Goal: Task Accomplishment & Management: Manage account settings

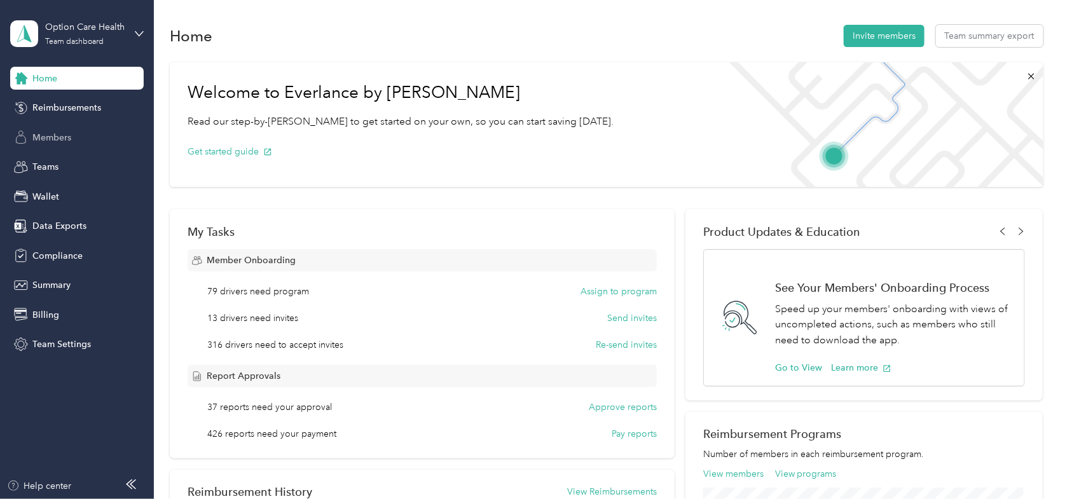
click at [48, 139] on span "Members" at bounding box center [51, 137] width 39 height 13
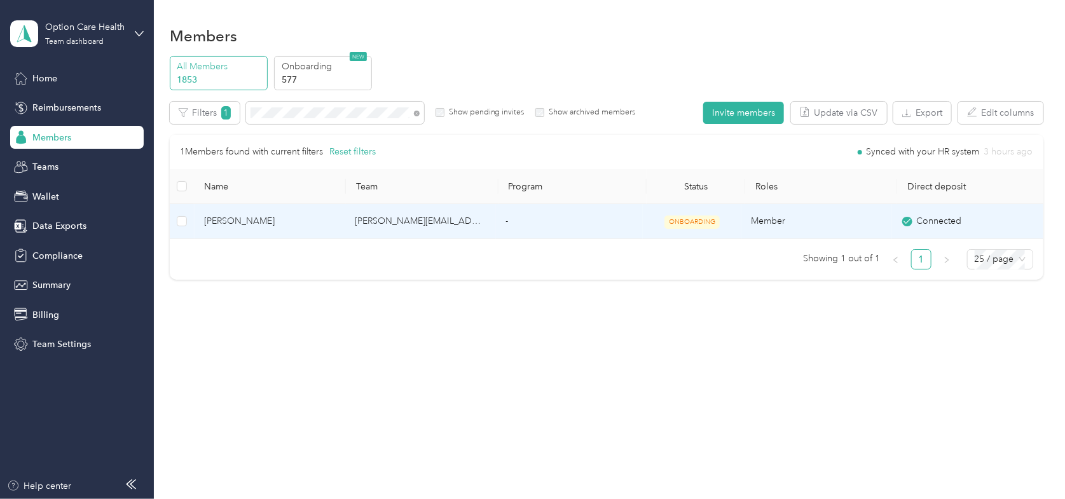
click at [239, 223] on span "Yvette Becton" at bounding box center [269, 221] width 130 height 14
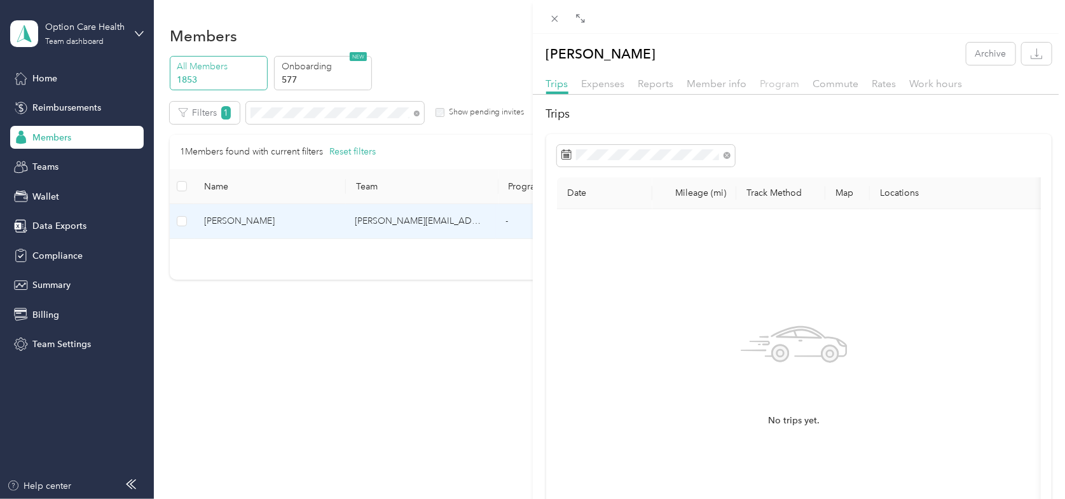
click at [776, 78] on span "Program" at bounding box center [780, 84] width 39 height 12
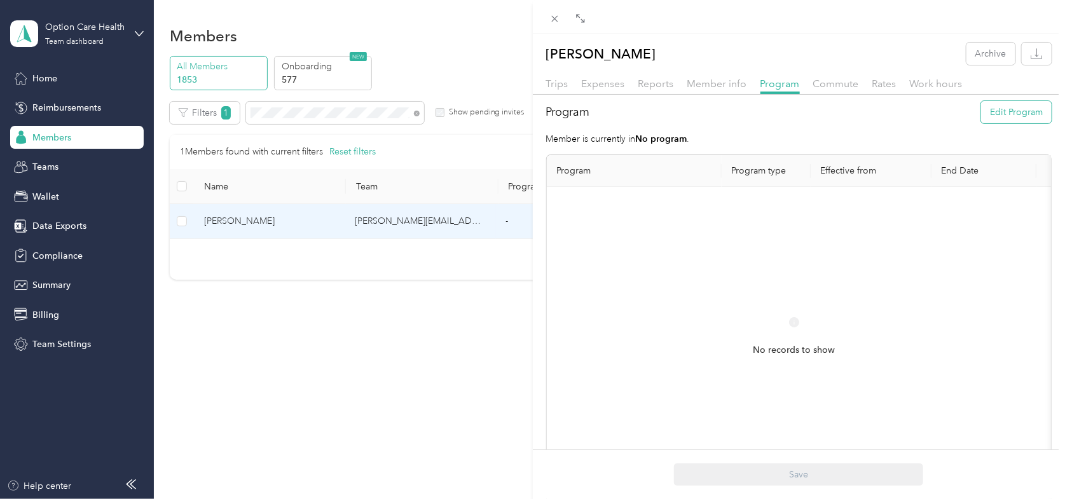
click at [1002, 117] on button "Edit Program" at bounding box center [1016, 112] width 71 height 22
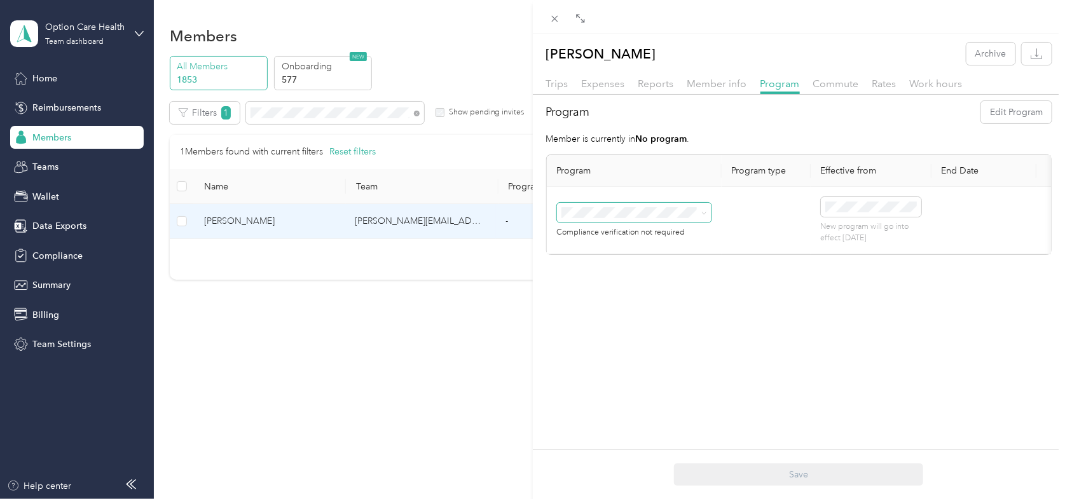
click at [699, 209] on span at bounding box center [702, 213] width 10 height 9
click at [702, 213] on icon at bounding box center [705, 214] width 6 height 6
click at [625, 280] on li "CPM A 2025 (CPM)" at bounding box center [634, 279] width 155 height 22
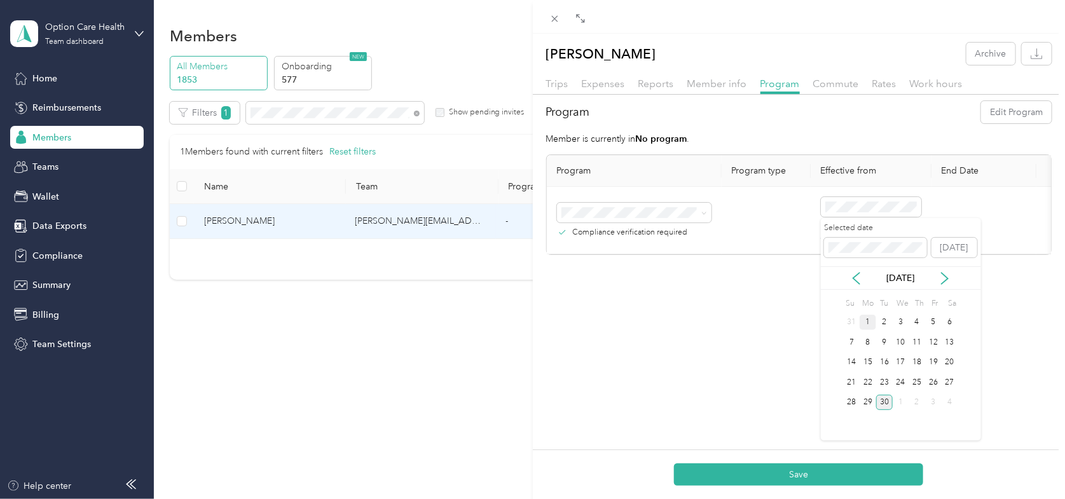
click at [866, 322] on div "1" at bounding box center [868, 323] width 17 height 16
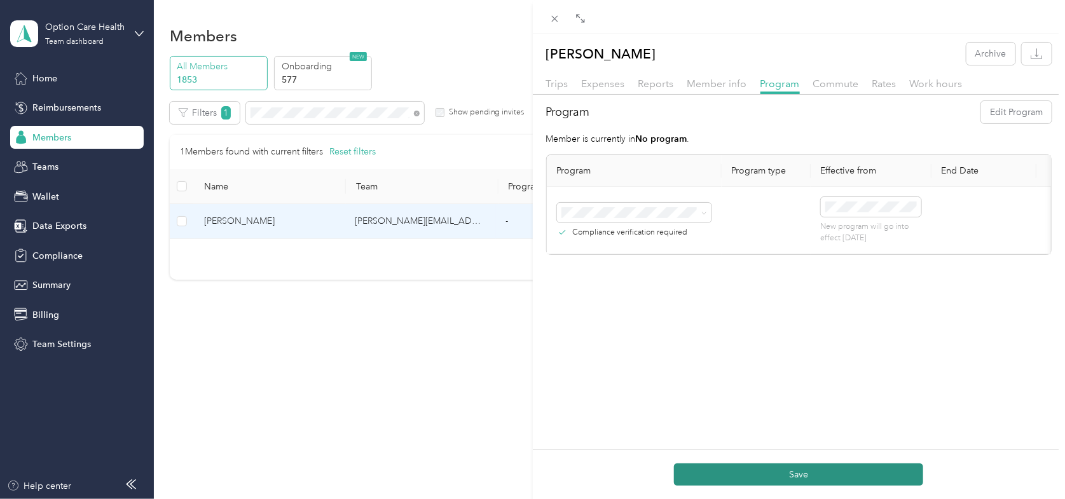
click at [792, 474] on button "Save" at bounding box center [798, 475] width 249 height 22
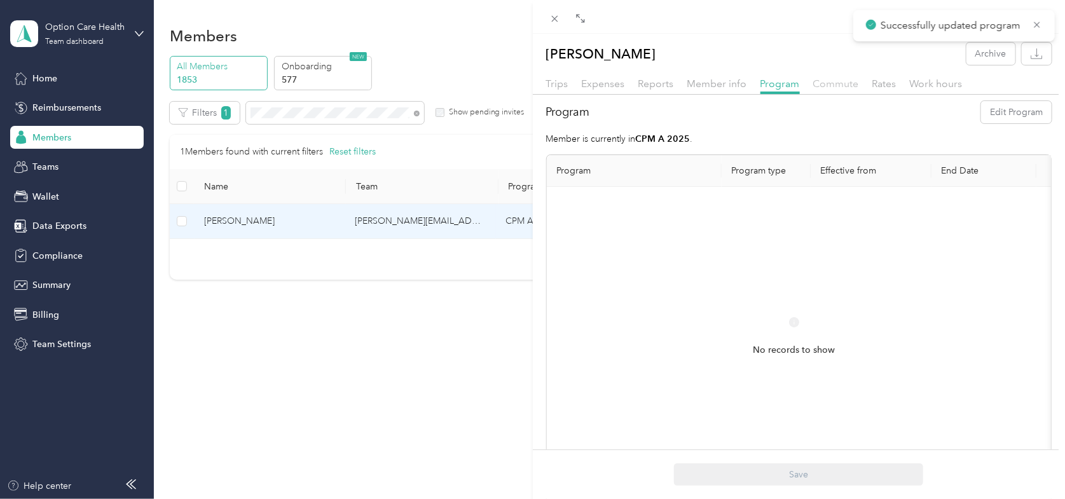
click at [827, 85] on span "Commute" at bounding box center [836, 84] width 46 height 12
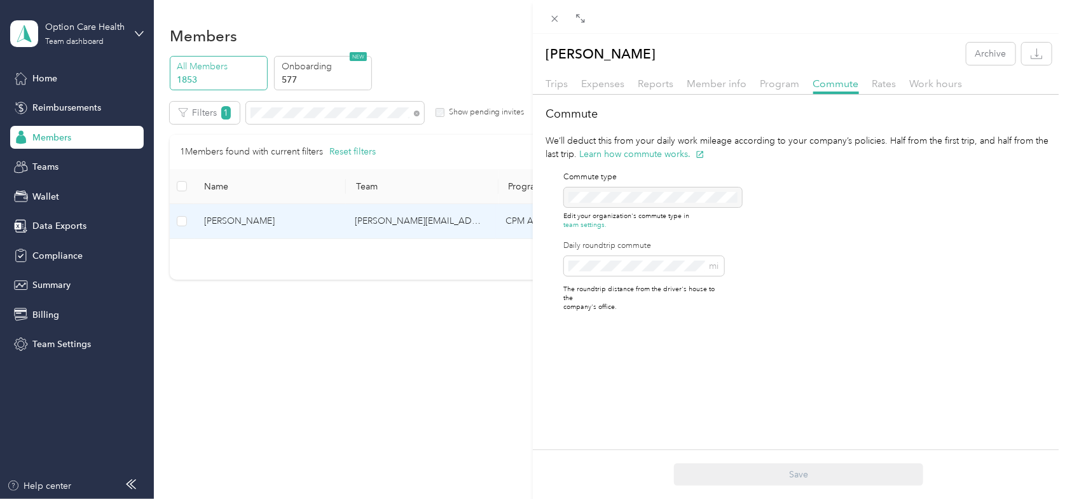
click at [424, 346] on div "Yvette Becton Archive Trips Expenses Reports Member info Program Commute Rates …" at bounding box center [532, 249] width 1065 height 499
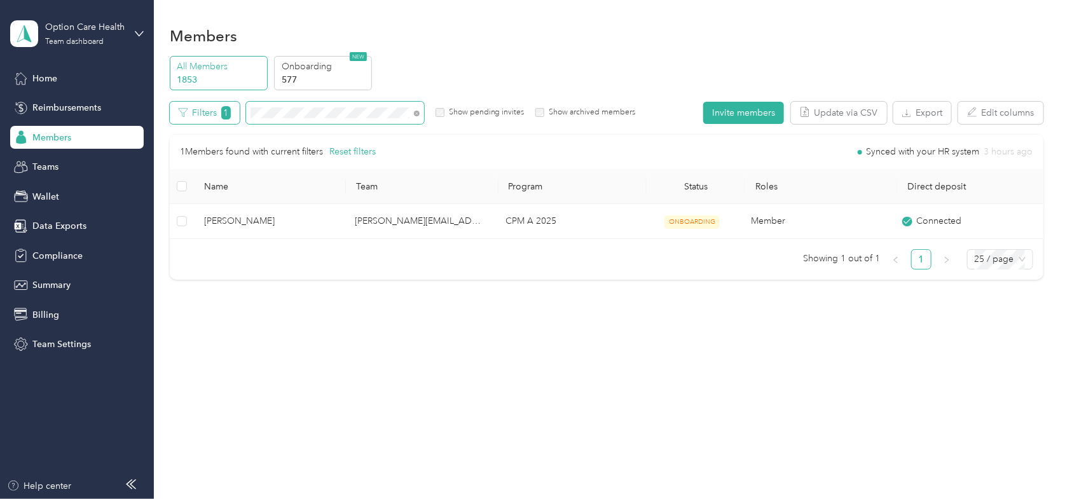
click at [223, 117] on div "Filters 1 Show pending invites Show archived members" at bounding box center [403, 113] width 466 height 22
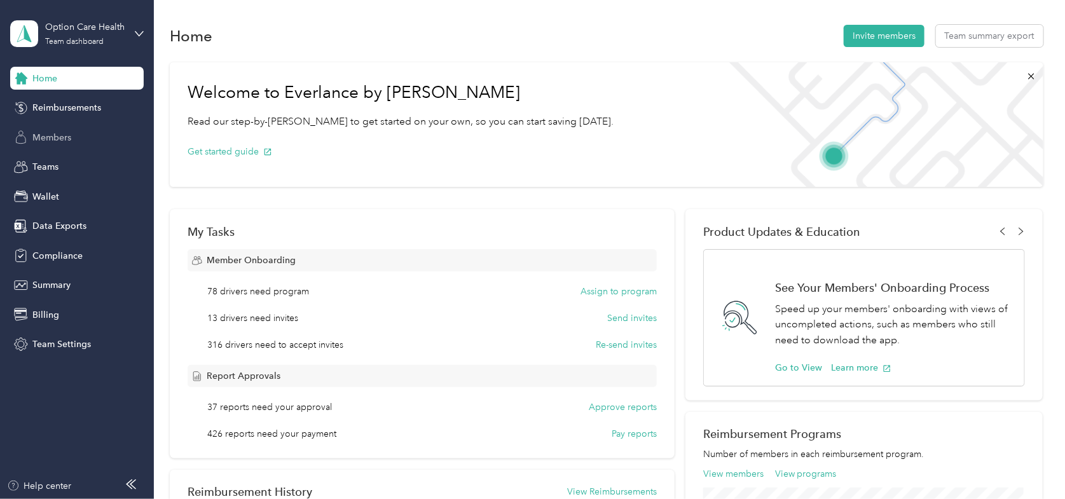
click at [59, 135] on span "Members" at bounding box center [51, 137] width 39 height 13
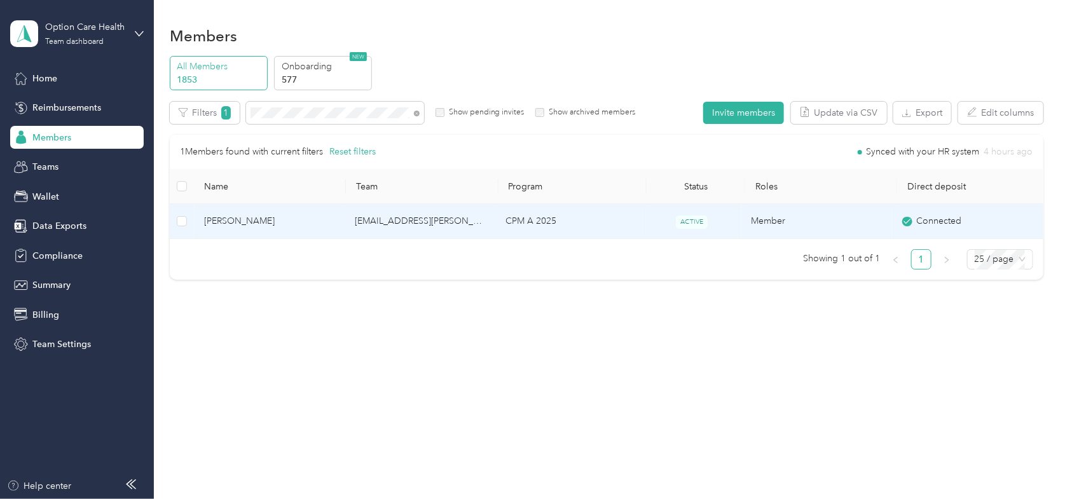
click at [230, 216] on span "[PERSON_NAME]" at bounding box center [269, 221] width 130 height 14
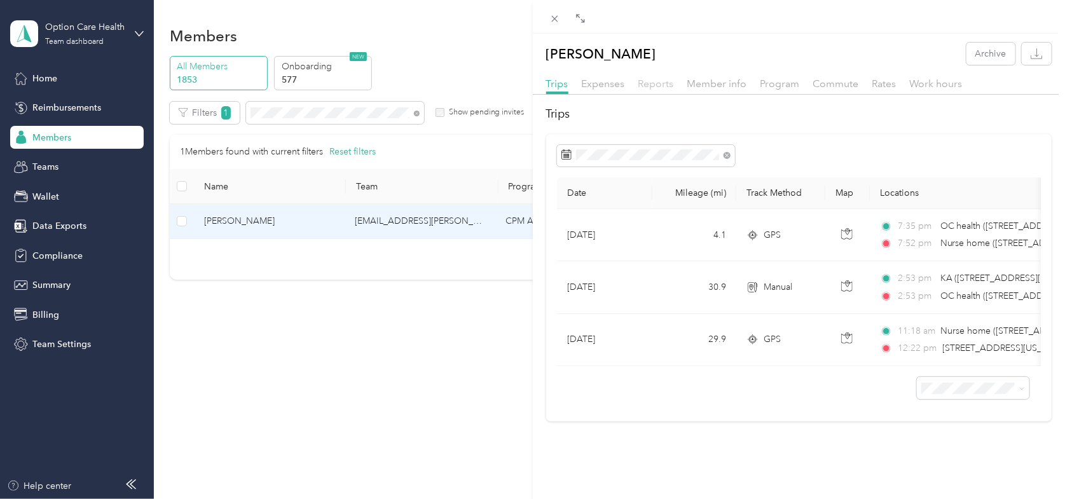
click at [661, 80] on span "Reports" at bounding box center [657, 84] width 36 height 12
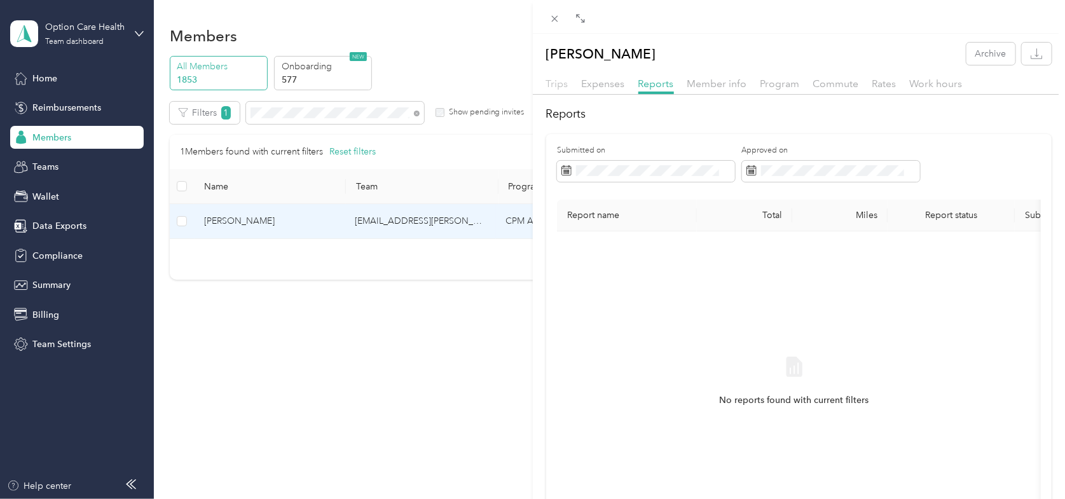
click at [556, 87] on span "Trips" at bounding box center [557, 84] width 22 height 12
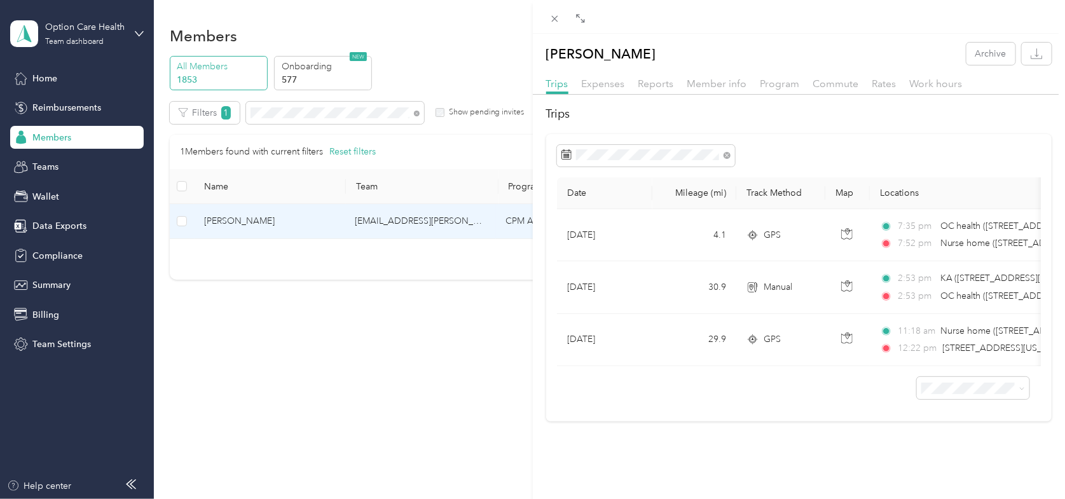
click at [431, 30] on div "[PERSON_NAME] Archive Trips Expenses Reports Member info Program Commute Rates …" at bounding box center [532, 249] width 1065 height 499
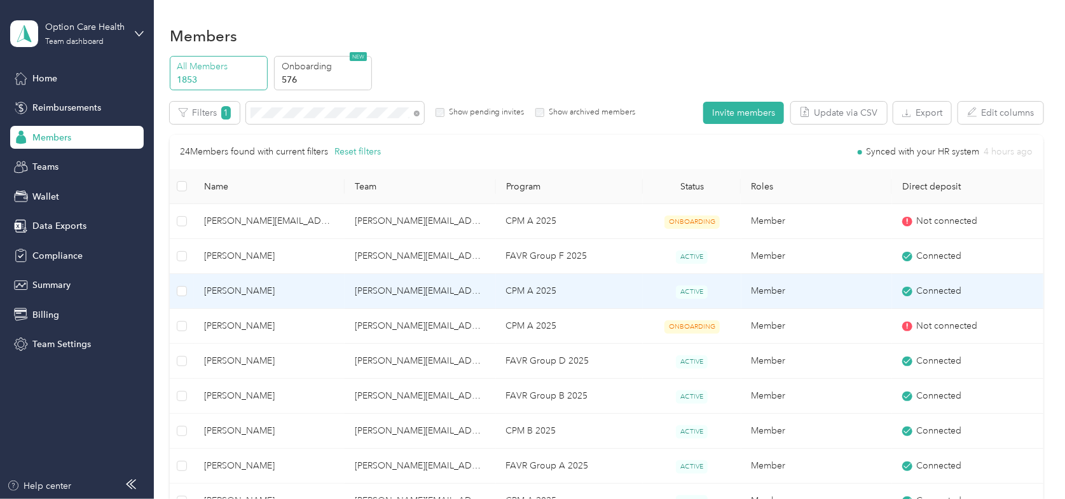
click at [217, 288] on span "[PERSON_NAME]" at bounding box center [269, 291] width 130 height 14
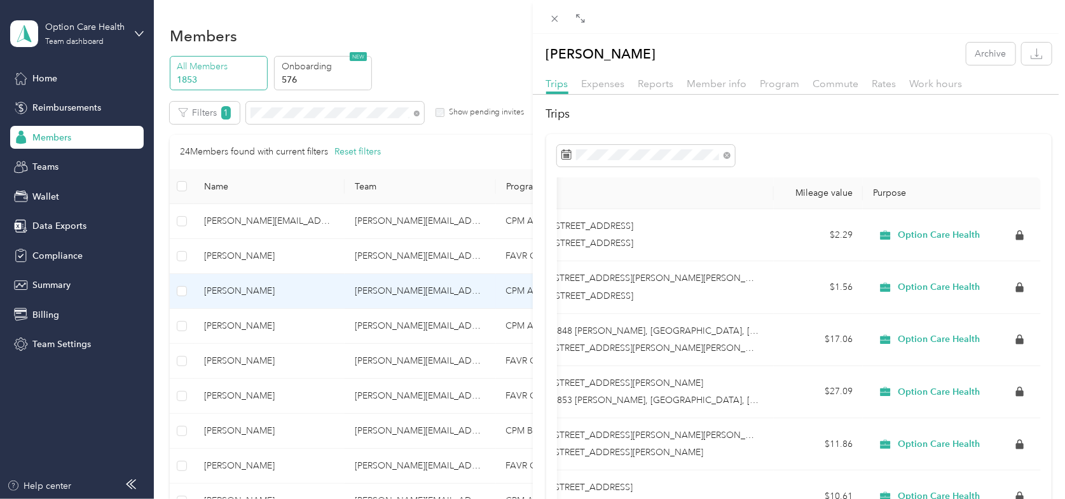
click at [56, 488] on div "Lisa Sanders Archive Trips Expenses Reports Member info Program Commute Rates W…" at bounding box center [532, 249] width 1065 height 499
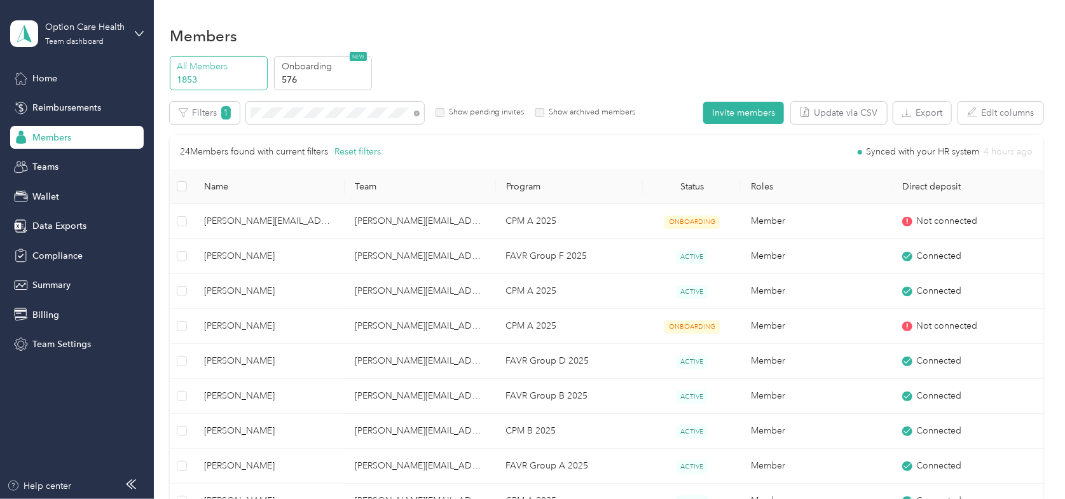
click at [55, 485] on div at bounding box center [532, 249] width 1065 height 499
click at [59, 486] on div "Help center" at bounding box center [39, 486] width 65 height 13
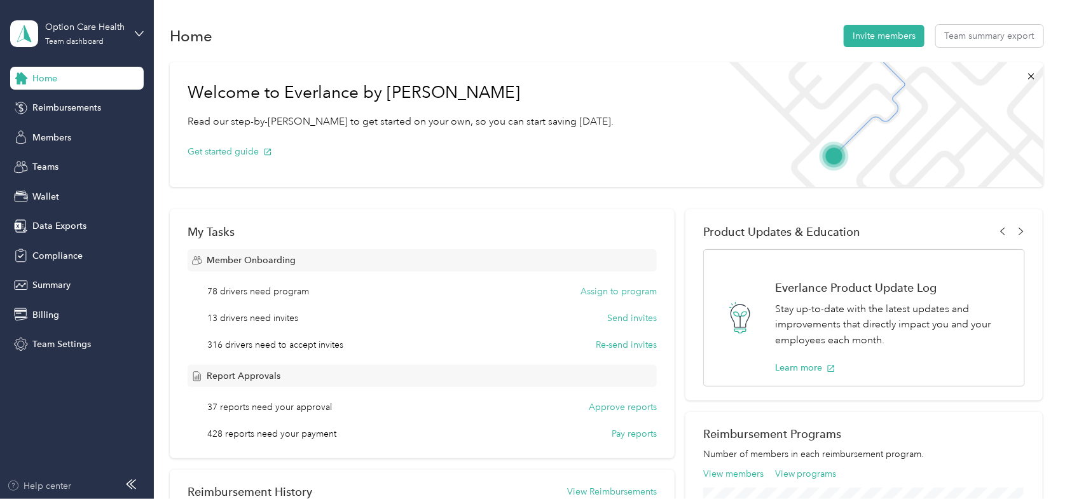
click at [54, 483] on div "Help center" at bounding box center [39, 486] width 65 height 13
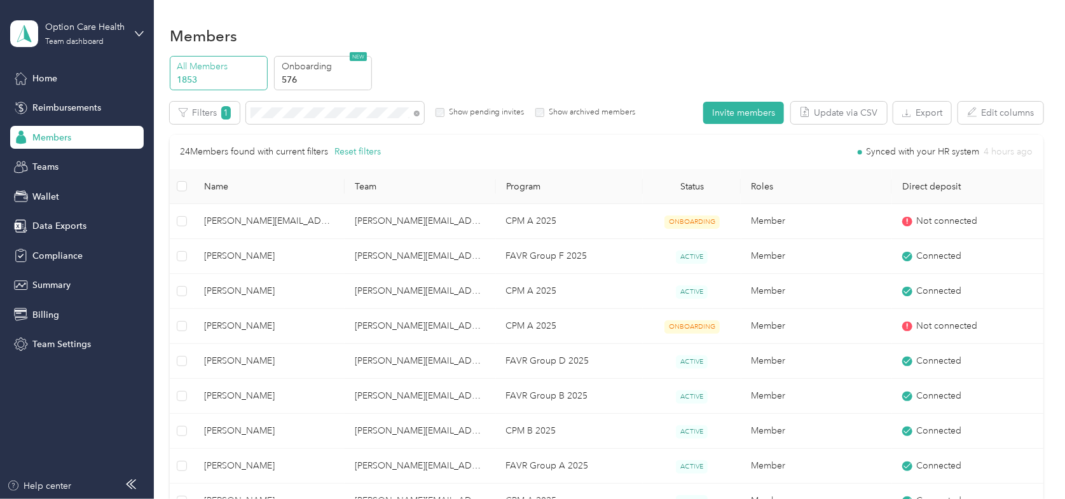
click at [132, 35] on div "Option Care Health Team dashboard" at bounding box center [77, 33] width 134 height 45
click at [64, 163] on div "Log out" at bounding box center [216, 162] width 394 height 22
